Goal: Navigation & Orientation: Find specific page/section

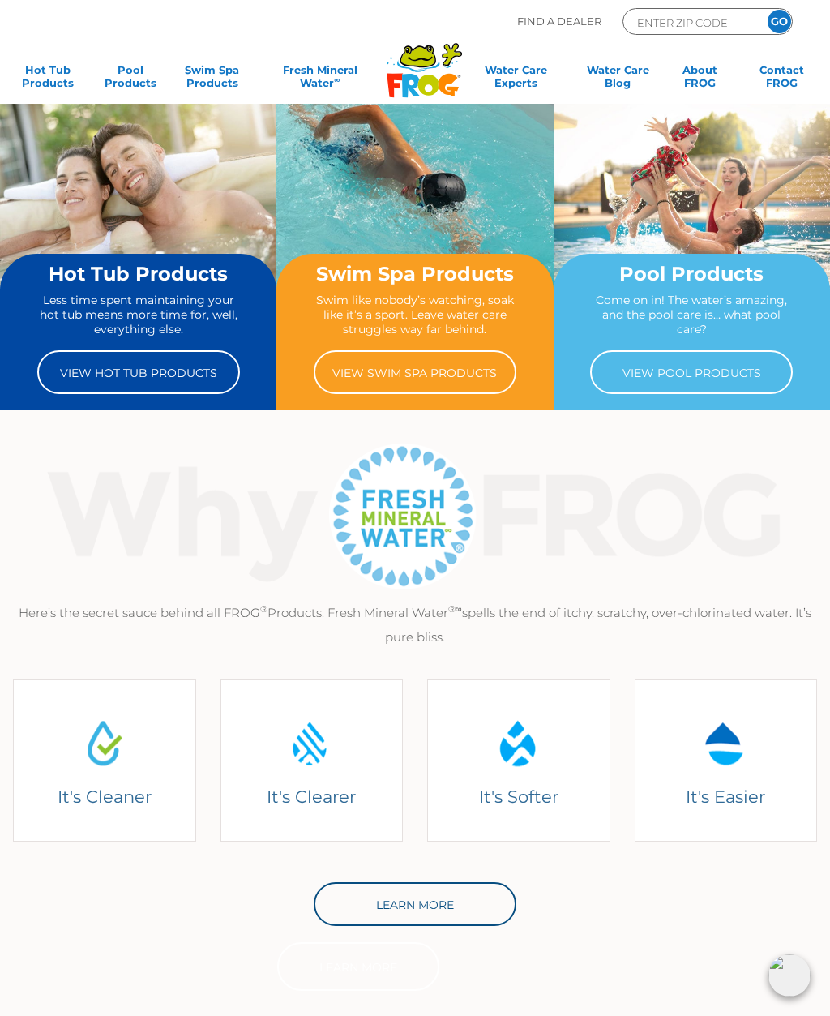
click at [723, 25] on input "ENTER ZIP CODE" at bounding box center [690, 22] width 109 height 19
type input "23113"
click at [779, 21] on input "GO" at bounding box center [780, 22] width 24 height 24
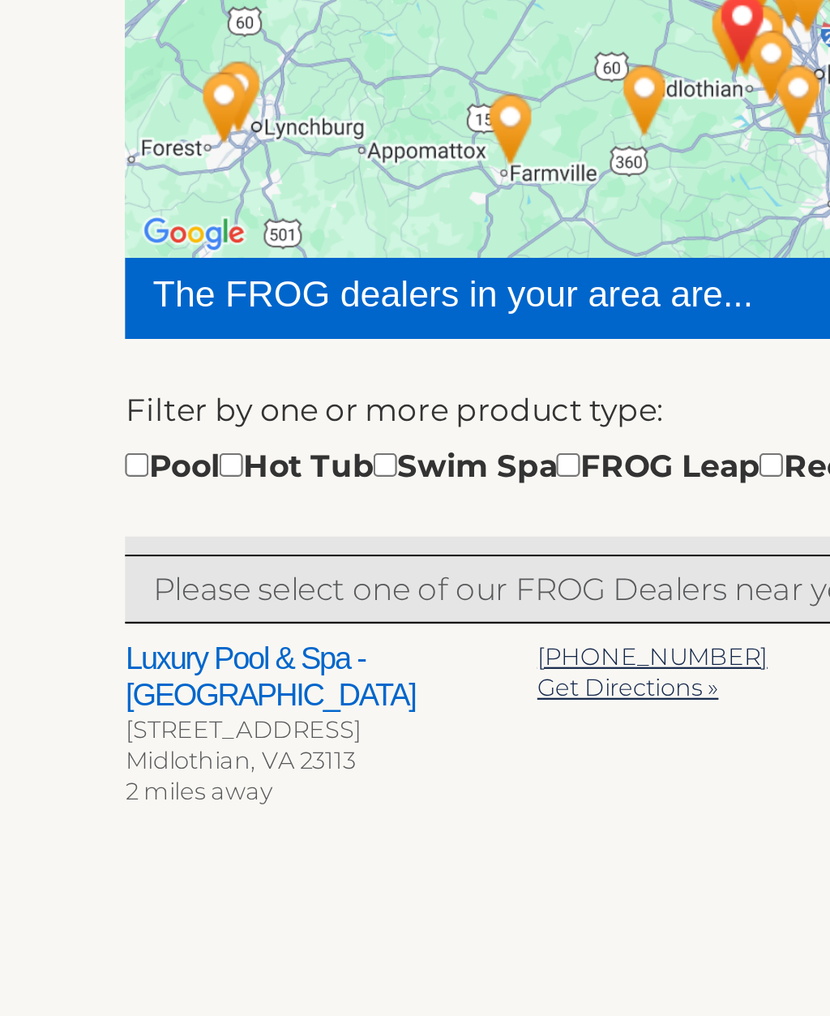
click at [196, 679] on h2 "Luxury Pool & Spa - [GEOGRAPHIC_DATA]" at bounding box center [231, 695] width 184 height 32
click at [195, 679] on h2 "Luxury Pool & Spa - [GEOGRAPHIC_DATA]" at bounding box center [231, 695] width 184 height 32
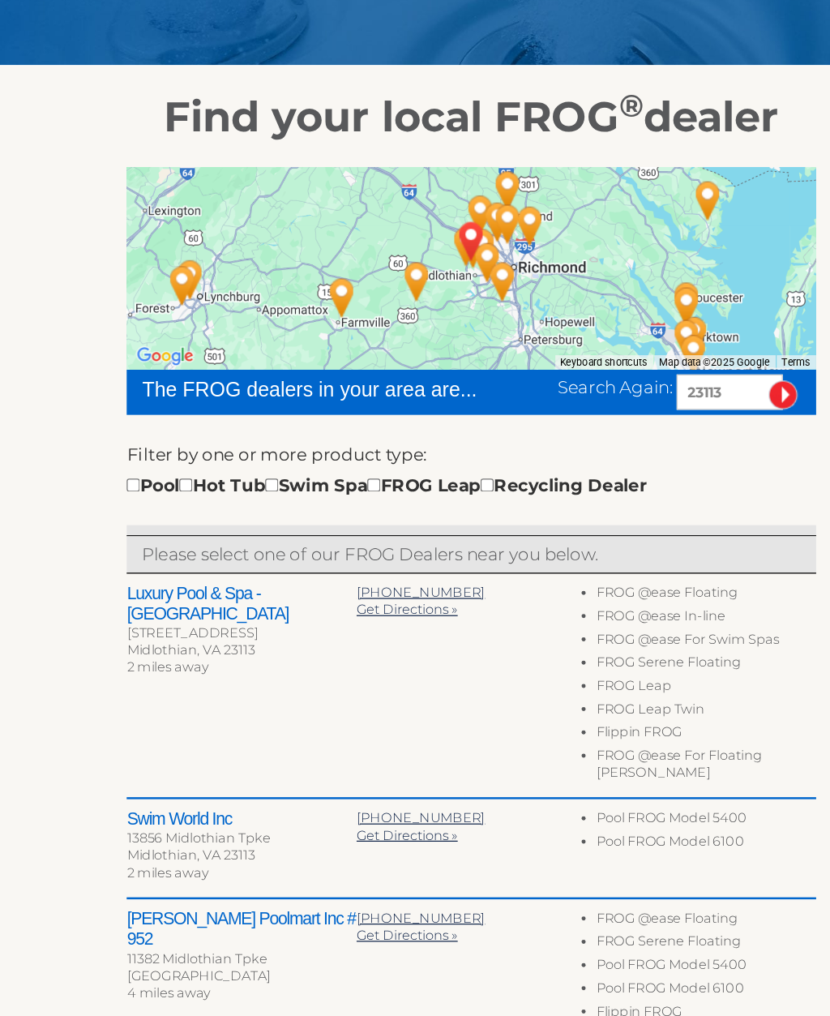
scroll to position [65, 0]
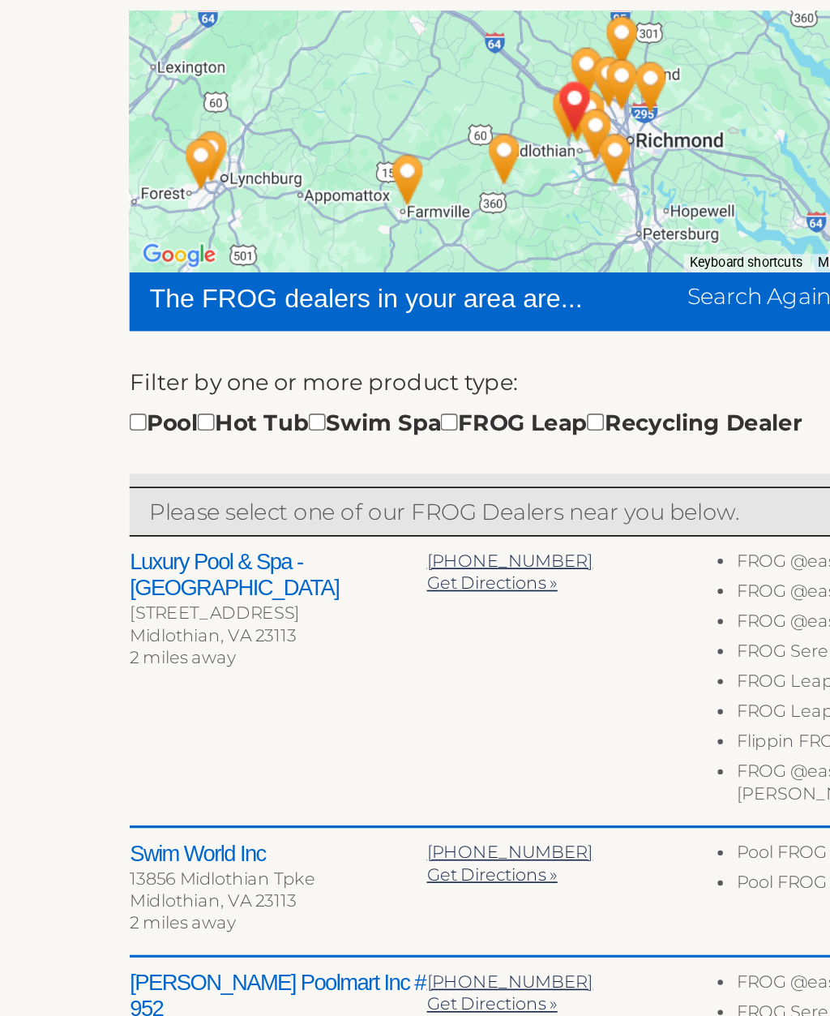
click at [181, 530] on input "checkbox" at bounding box center [186, 535] width 11 height 11
checkbox input "true"
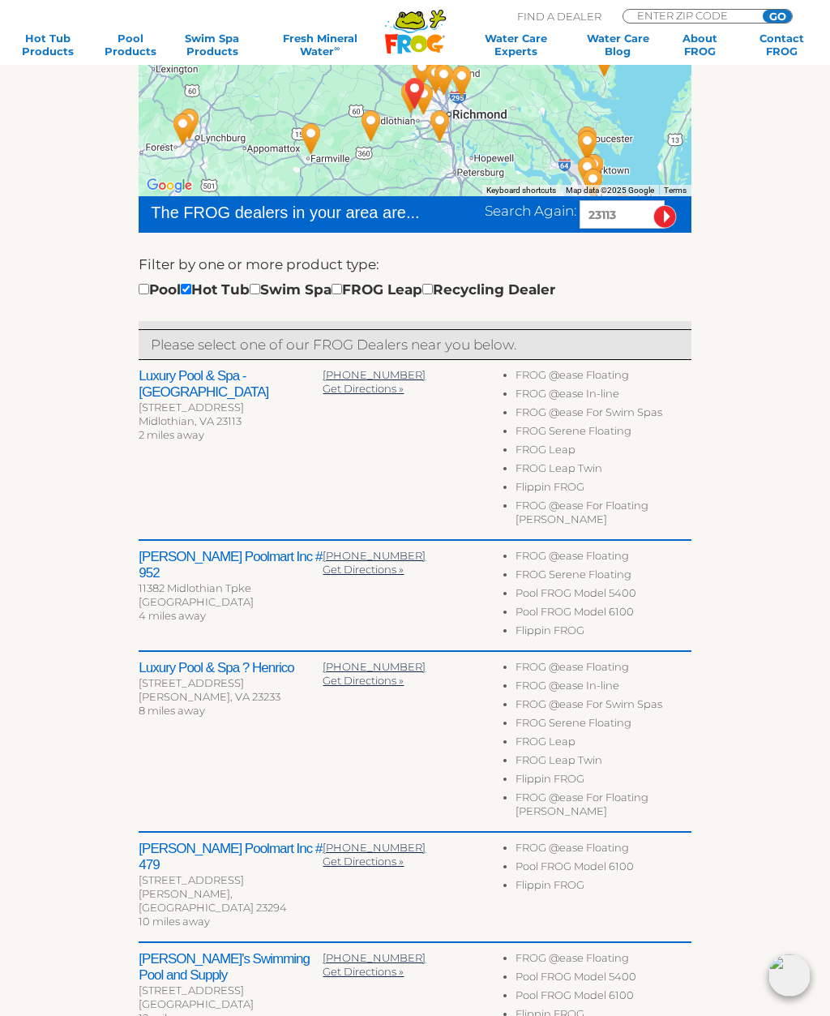
scroll to position [310, 0]
